Goal: Task Accomplishment & Management: Manage account settings

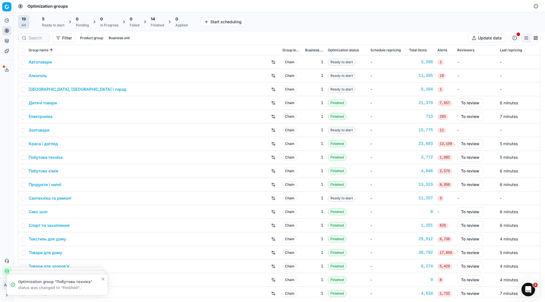
scroll to position [17, 0]
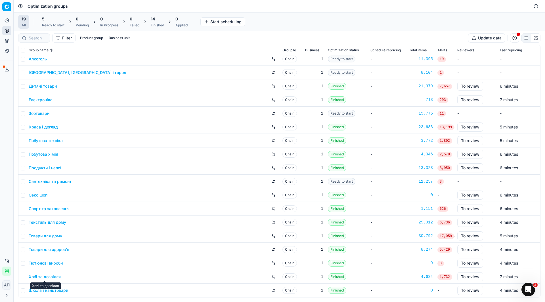
click at [43, 278] on link "Хобі та дозвілля" at bounding box center [45, 277] width 32 height 6
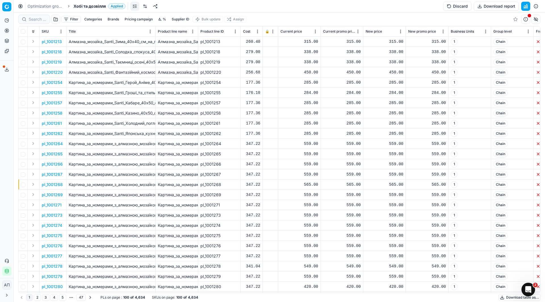
click at [143, 11] on div "Optimization groups Хобі та дозвілля Applied Discard Download report" at bounding box center [279, 6] width 531 height 12
click at [144, 8] on link at bounding box center [145, 6] width 9 height 9
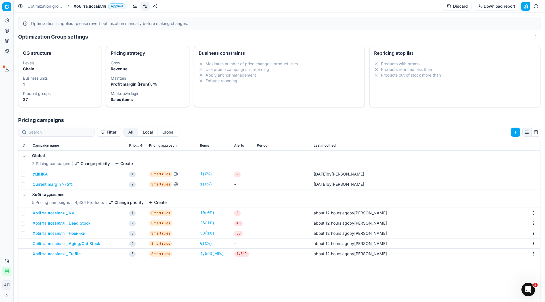
click at [67, 214] on button "Хобі та дозвілля _ KVI" at bounding box center [54, 213] width 43 height 6
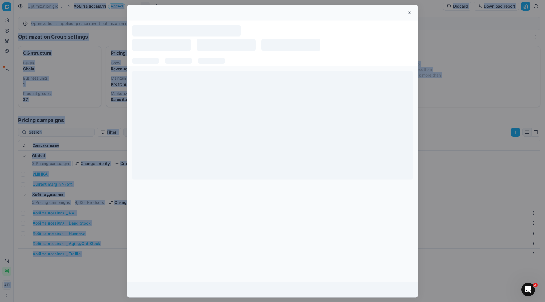
click at [67, 214] on div at bounding box center [272, 151] width 545 height 302
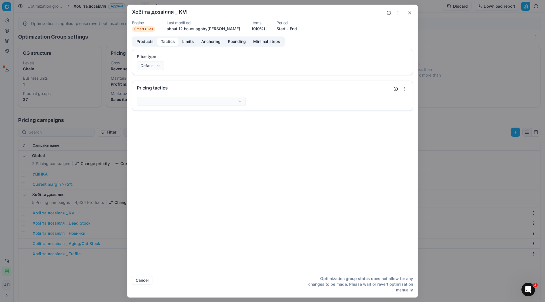
click at [169, 41] on button "Tactics" at bounding box center [167, 41] width 21 height 8
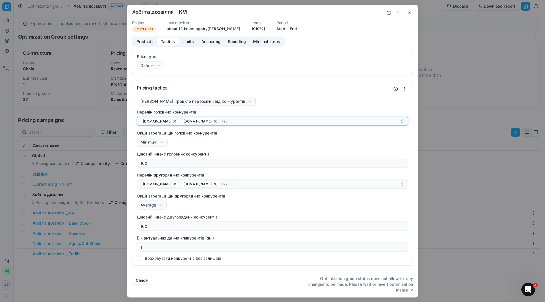
click at [243, 120] on div "[DOMAIN_NAME] [DOMAIN_NAME] + 23" at bounding box center [270, 121] width 259 height 7
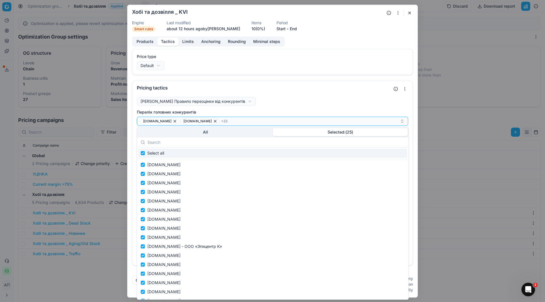
click at [336, 135] on button "Selected: ( 25 )" at bounding box center [340, 132] width 135 height 8
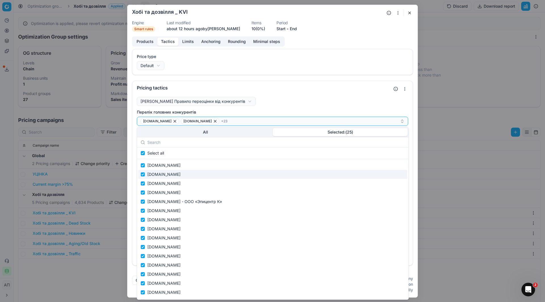
scroll to position [45, 0]
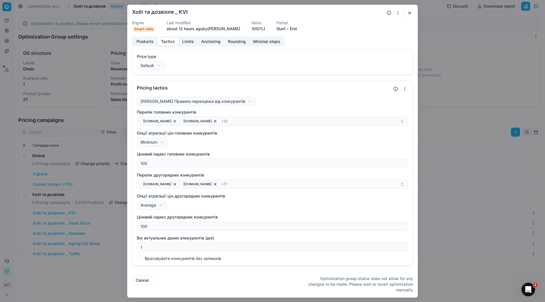
click at [409, 9] on form "We are saving PC settings. Please wait, it should take a few minutes Хобі та до…" at bounding box center [272, 151] width 290 height 293
click at [409, 12] on button "button" at bounding box center [409, 12] width 7 height 7
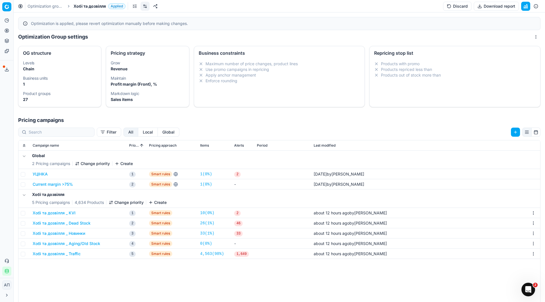
click at [91, 8] on span "Хобі та дозвілля" at bounding box center [90, 6] width 32 height 6
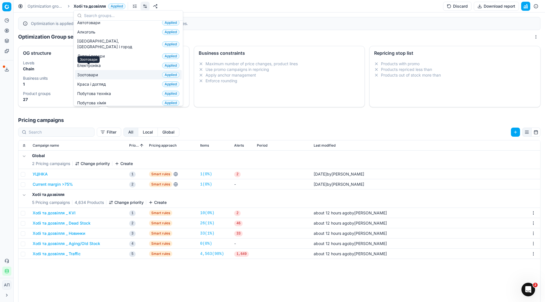
scroll to position [5, 0]
click at [95, 81] on span "Краса і догляд" at bounding box center [92, 84] width 31 height 6
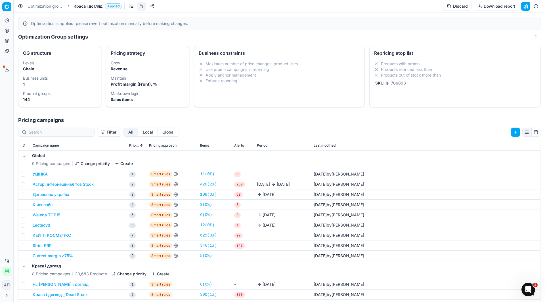
scroll to position [103, 0]
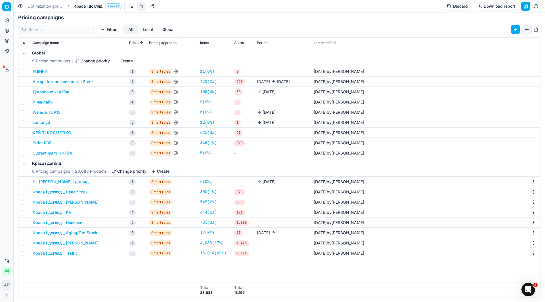
click at [53, 214] on button "Краса і догляд _ KVI" at bounding box center [53, 213] width 40 height 6
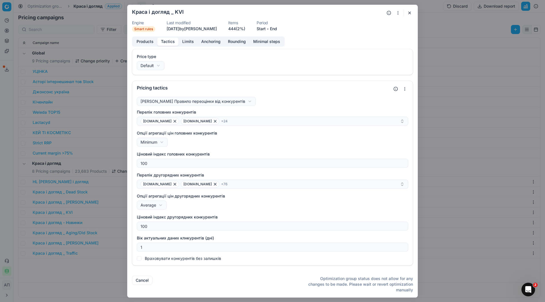
click at [167, 41] on button "Tactics" at bounding box center [167, 41] width 21 height 8
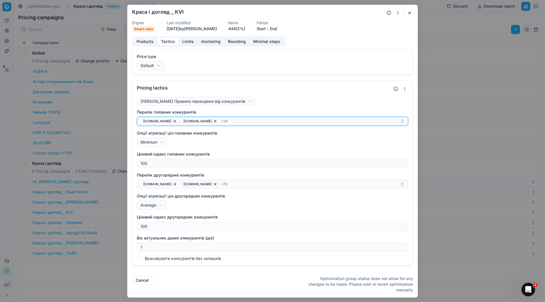
click at [262, 124] on div "[DOMAIN_NAME] [DOMAIN_NAME] + 24" at bounding box center [270, 121] width 259 height 7
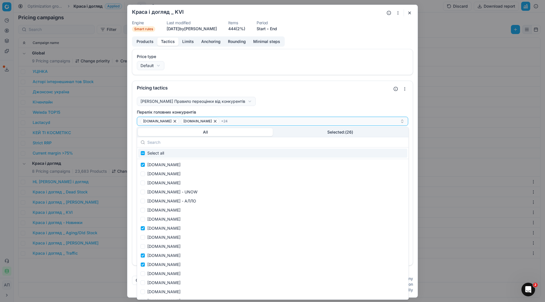
click at [342, 131] on button "Selected: ( 26 )" at bounding box center [340, 132] width 135 height 8
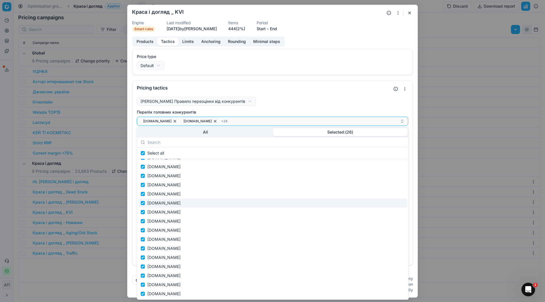
scroll to position [0, 0]
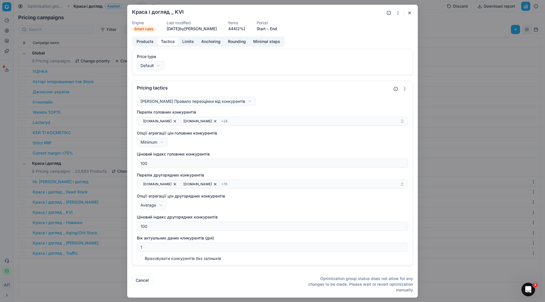
click at [390, 44] on div "Products Tactics Limits Anchoring Rounding Minimal steps Price type Default Def…" at bounding box center [272, 153] width 290 height 235
click at [407, 16] on button "button" at bounding box center [409, 12] width 7 height 7
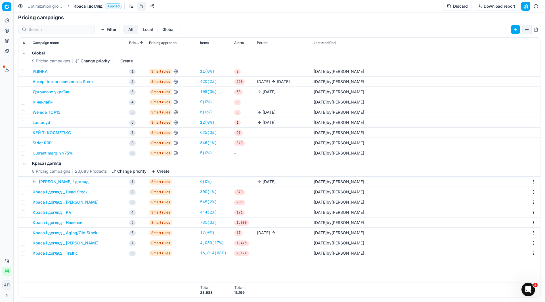
click at [95, 266] on div "Global 9 Pricing campaigns Change priority Create УЦІНКА 1 Smart rules 11 ( 0% …" at bounding box center [279, 165] width 522 height 234
click at [61, 213] on button "Краса і догляд _ KVI" at bounding box center [53, 213] width 40 height 6
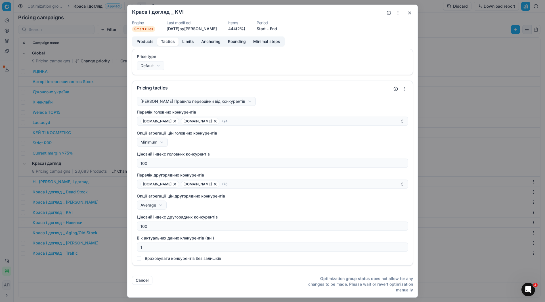
click at [166, 45] on button "Tactics" at bounding box center [167, 41] width 21 height 8
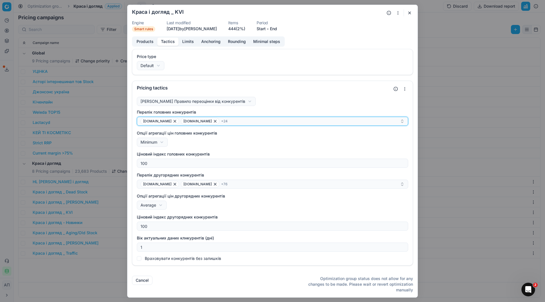
click at [244, 122] on div "[DOMAIN_NAME] [DOMAIN_NAME] + 24" at bounding box center [270, 121] width 259 height 7
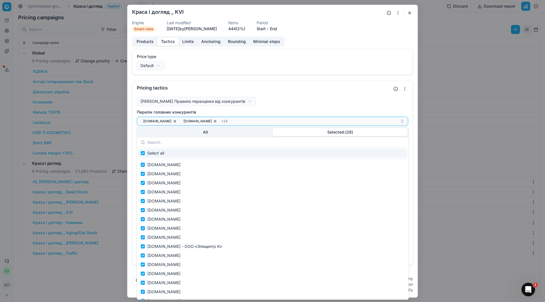
click at [303, 133] on button "Selected: ( 26 )" at bounding box center [340, 132] width 135 height 8
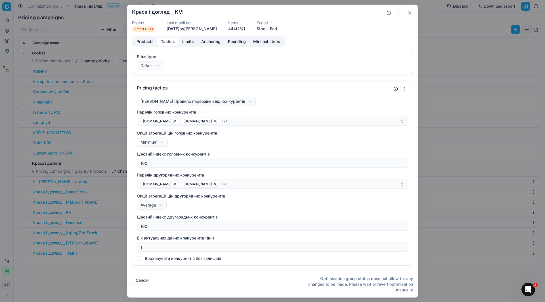
click at [408, 16] on button "button" at bounding box center [409, 12] width 7 height 7
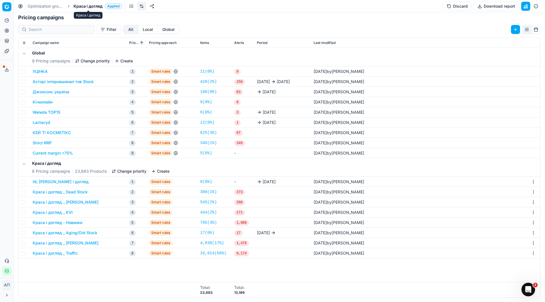
click at [91, 5] on span "Краса і догляд" at bounding box center [88, 6] width 29 height 6
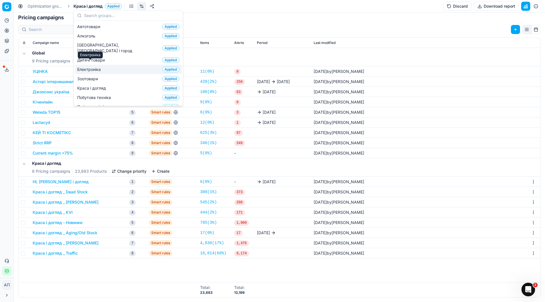
click at [93, 54] on div "Електроніка" at bounding box center [90, 55] width 25 height 7
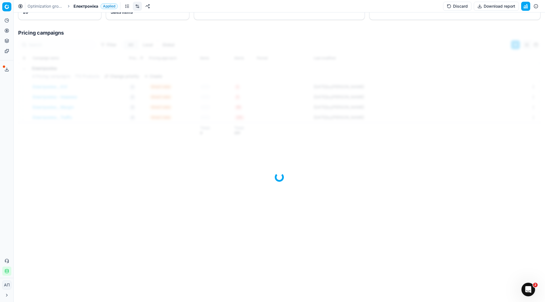
scroll to position [103, 0]
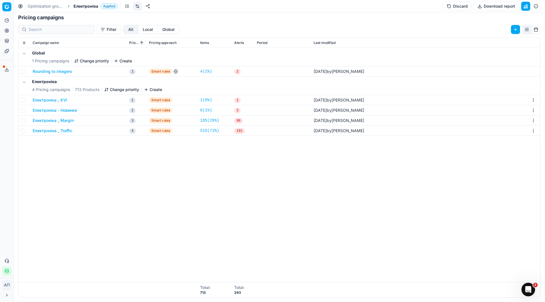
click at [90, 5] on span "Електроніка" at bounding box center [86, 6] width 25 height 6
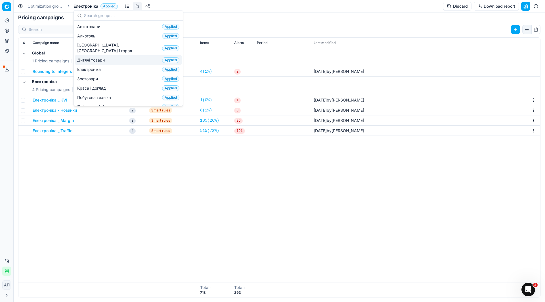
click at [95, 57] on span "Дитячі товари" at bounding box center [92, 60] width 30 height 6
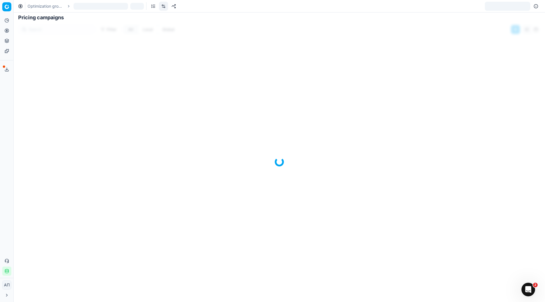
scroll to position [103, 0]
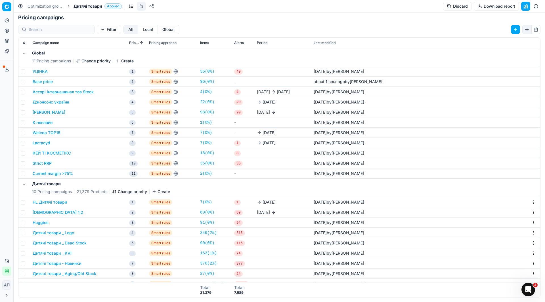
click at [59, 252] on button "Дитячі товари _ KVI" at bounding box center [52, 254] width 39 height 6
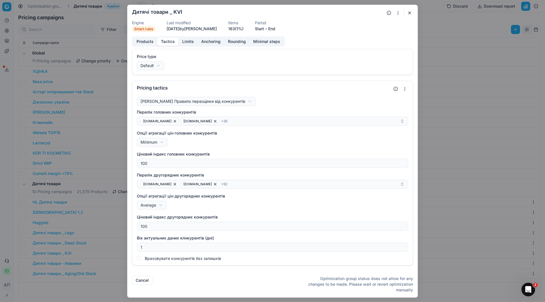
click at [167, 41] on button "Tactics" at bounding box center [167, 41] width 21 height 8
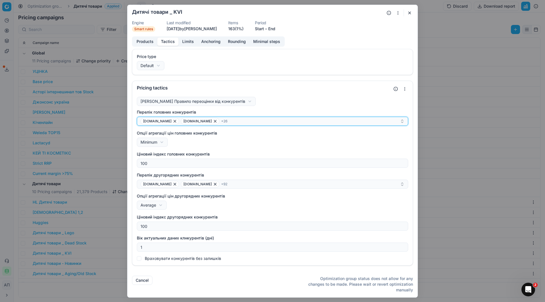
click at [266, 123] on div "[DOMAIN_NAME] [DOMAIN_NAME] + 26" at bounding box center [270, 121] width 259 height 7
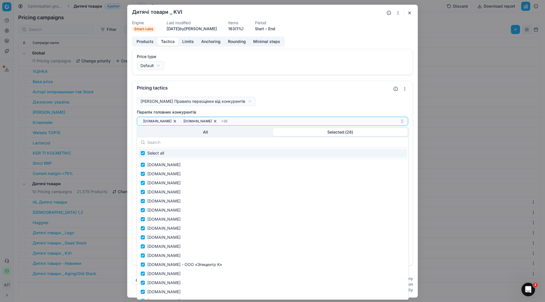
click at [343, 135] on button "Selected: ( 28 )" at bounding box center [340, 132] width 135 height 8
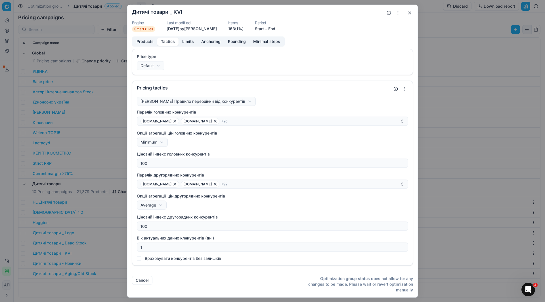
click at [368, 34] on form "We are saving PC settings. Please wait, it should take a few minutes Дитячі тов…" at bounding box center [272, 151] width 290 height 293
click at [412, 15] on button "button" at bounding box center [409, 12] width 7 height 7
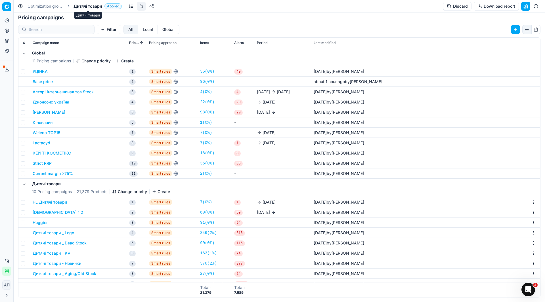
click at [90, 6] on span "Дитячі товари" at bounding box center [88, 6] width 29 height 6
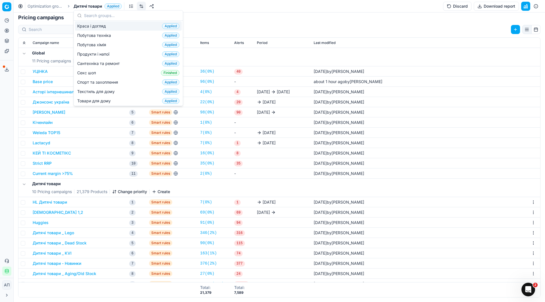
scroll to position [95, 0]
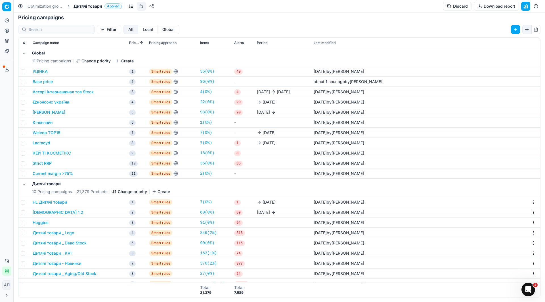
click at [34, 8] on link "Optimization groups" at bounding box center [46, 6] width 36 height 6
